Goal: Communication & Community: Answer question/provide support

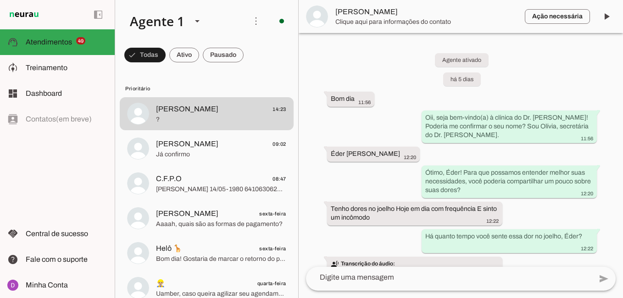
scroll to position [1495, 0]
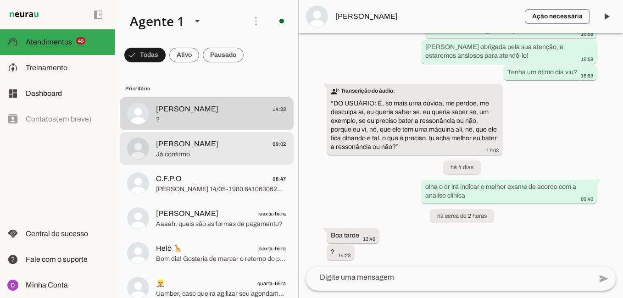
click at [211, 138] on div at bounding box center [221, 149] width 130 height 22
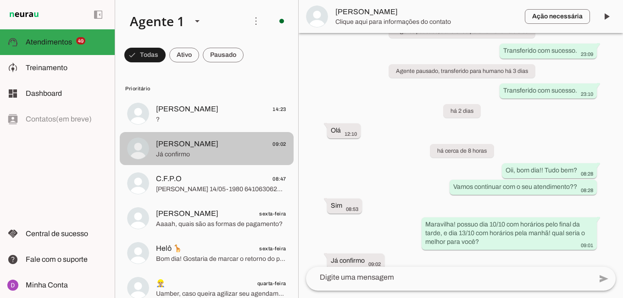
scroll to position [686, 0]
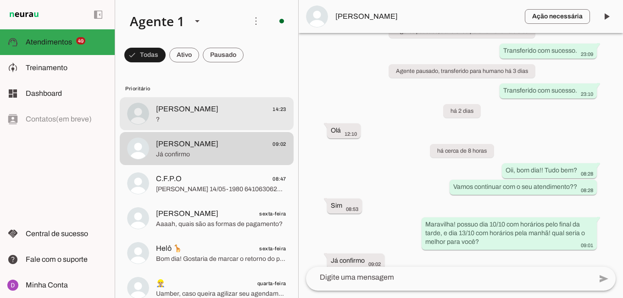
click at [197, 124] on span "?" at bounding box center [221, 119] width 130 height 9
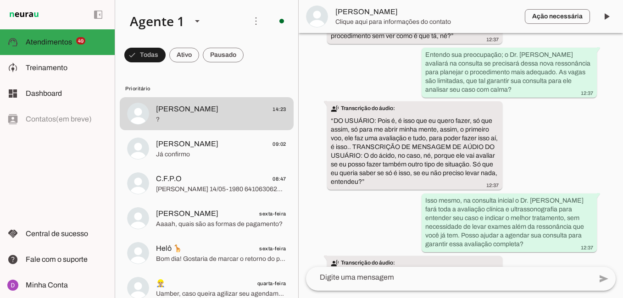
scroll to position [1495, 0]
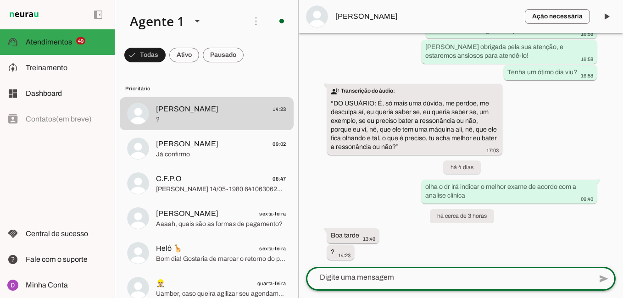
click at [371, 274] on textarea at bounding box center [449, 277] width 286 height 11
click at [359, 274] on textarea "Boa tarde!! o que eu posso te ajudar" at bounding box center [449, 277] width 286 height 11
click at [359, 275] on textarea "Boa tarde!! o que eu posso te ajudar" at bounding box center [449, 277] width 286 height 11
click at [455, 273] on textarea "Boa tarde!! no que eu posso te ajudar" at bounding box center [449, 277] width 286 height 11
type textarea "Boa tarde!! no que eu posso te ajudar hoje??"
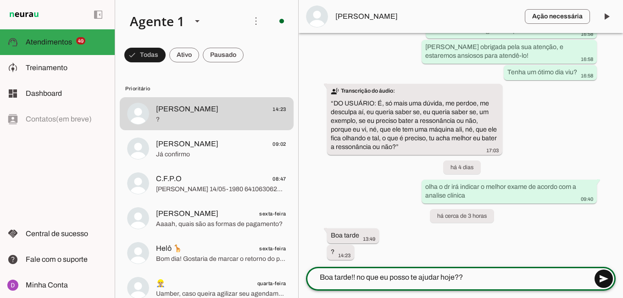
type md-outlined-text-field "Boa tarde!! no que eu posso te ajudar hoje??"
click at [601, 276] on span at bounding box center [604, 279] width 22 height 22
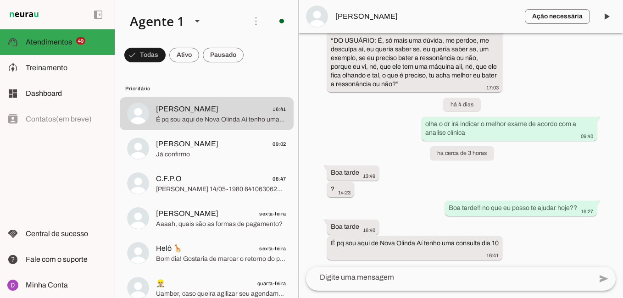
scroll to position [1574, 0]
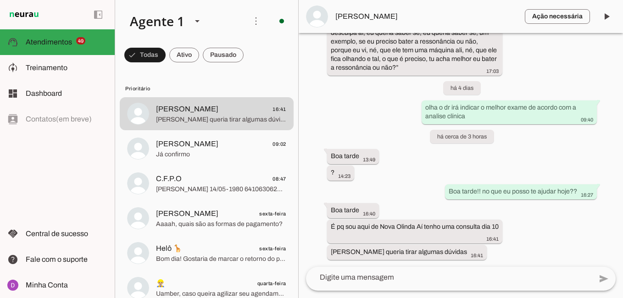
click at [406, 280] on textarea at bounding box center [449, 277] width 286 height 11
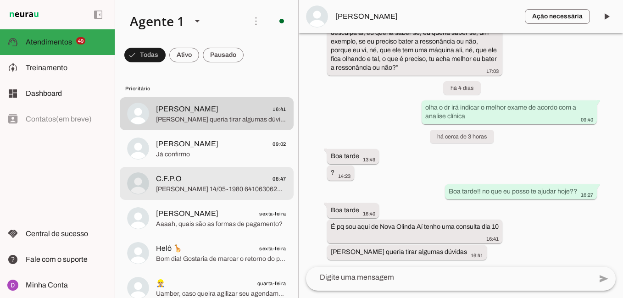
click at [245, 191] on span "[PERSON_NAME] 14/05-1980 64106306204 [EMAIL_ADDRESS][DOMAIN_NAME] 92 991357429" at bounding box center [221, 189] width 130 height 9
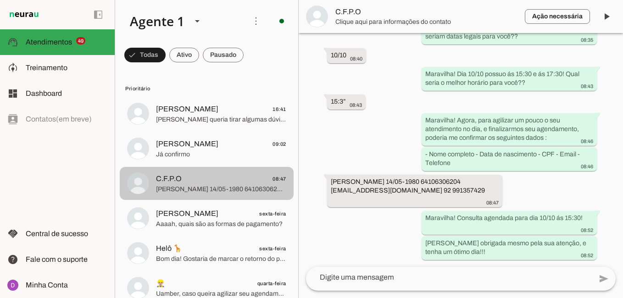
scroll to position [969, 0]
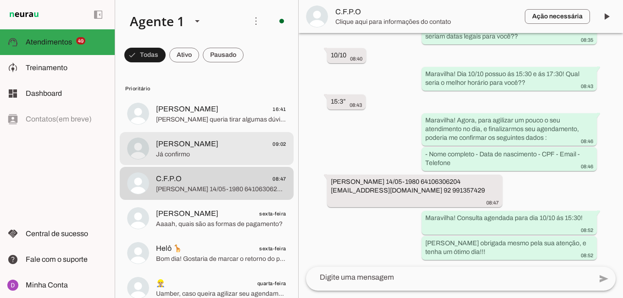
click at [223, 149] on span "[PERSON_NAME] 09:02" at bounding box center [221, 144] width 130 height 11
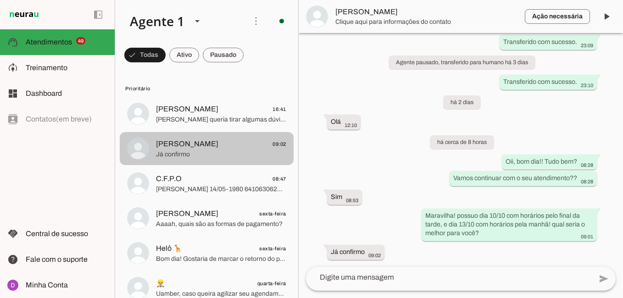
scroll to position [686, 0]
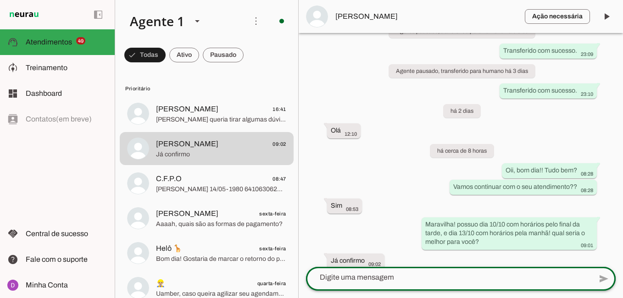
click at [432, 285] on div at bounding box center [449, 278] width 286 height 24
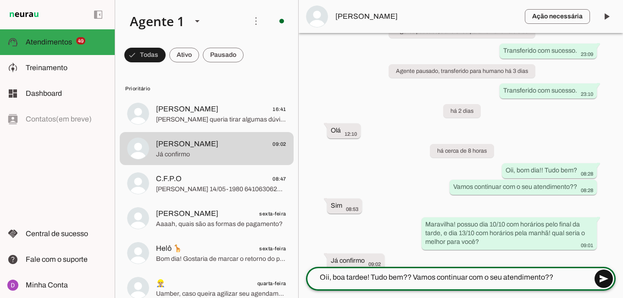
type textarea "Oii, boa tardee! Tudo bem?? Vamos continuar com o seu atendimento??"
type md-outlined-text-field "Oii, boa tardee! Tudo bem?? Vamos continuar com o seu atendimento??"
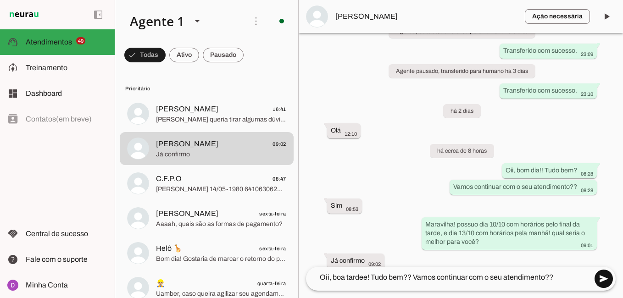
click at [602, 274] on span at bounding box center [604, 279] width 22 height 22
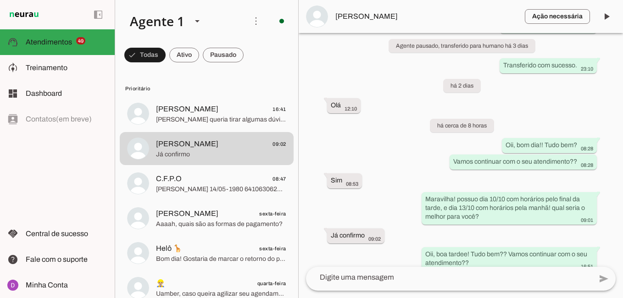
scroll to position [714, 0]
